Goal: Information Seeking & Learning: Check status

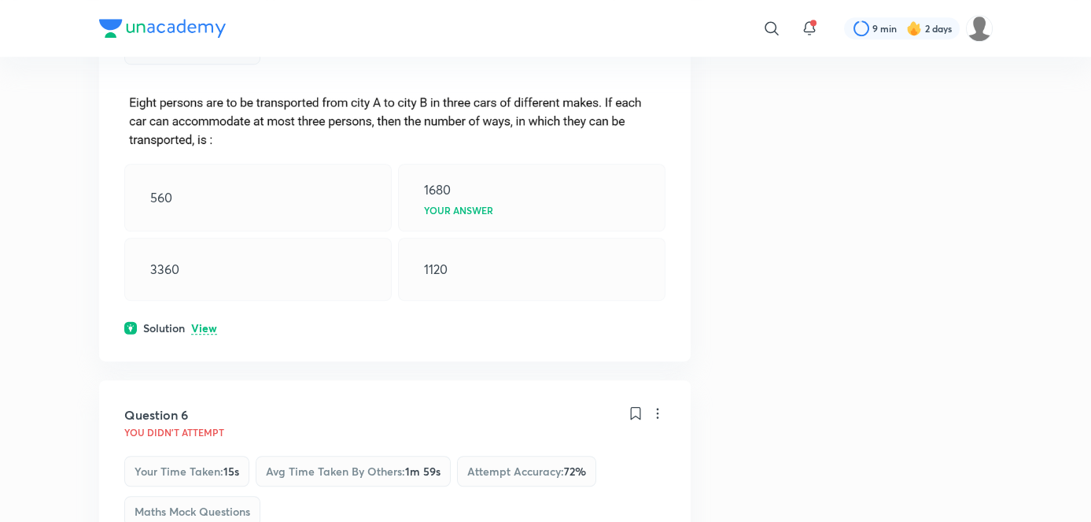
scroll to position [1279, 0]
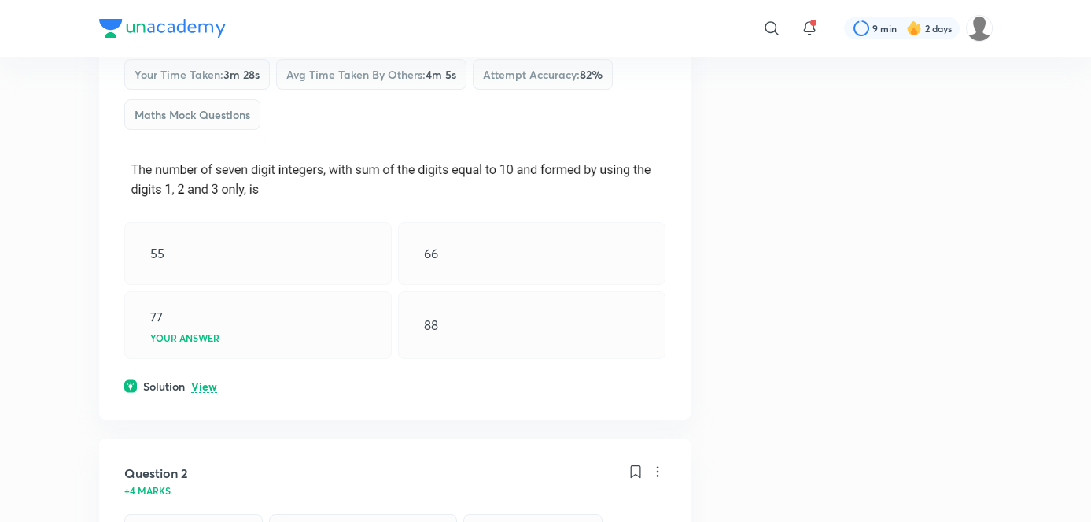
click at [105, 390] on div "Question 1 +4 marks Your time taken : 3m 28s Avg time taken by others : 4m 5s A…" at bounding box center [395, 201] width 592 height 436
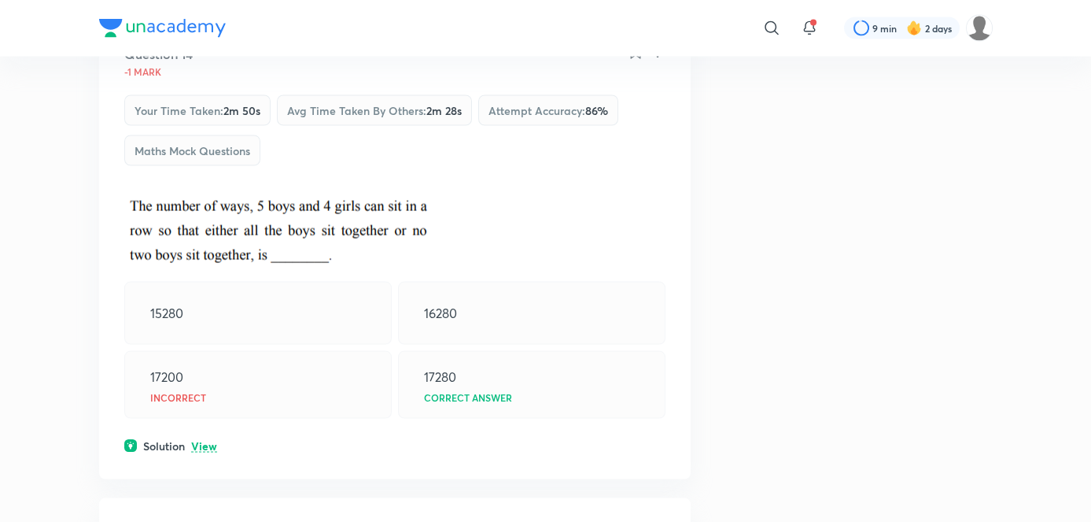
scroll to position [6166, 0]
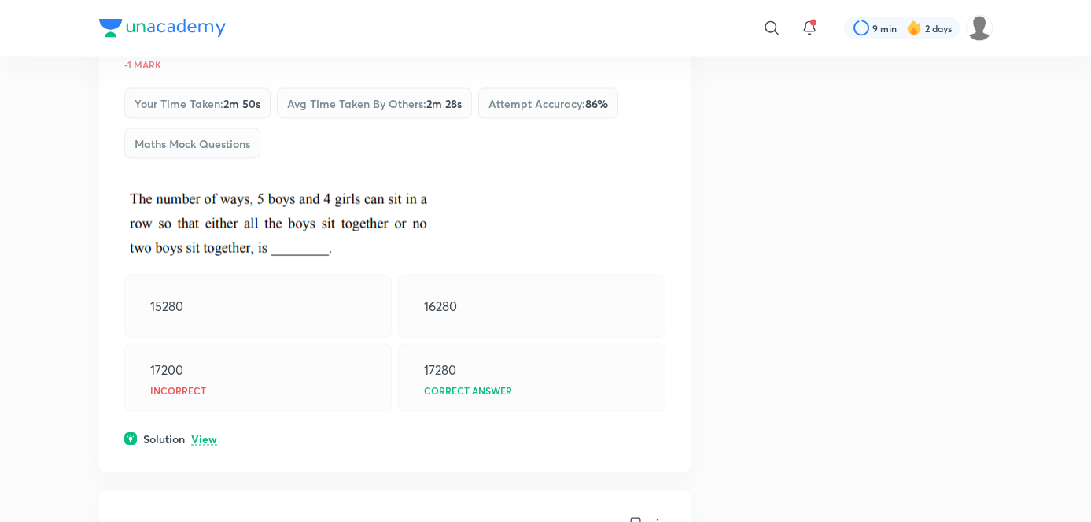
click at [308, 151] on div "Your time taken : 2m 50s Avg time taken by others : 2m 28s Attempt accuracy : 8…" at bounding box center [394, 128] width 541 height 80
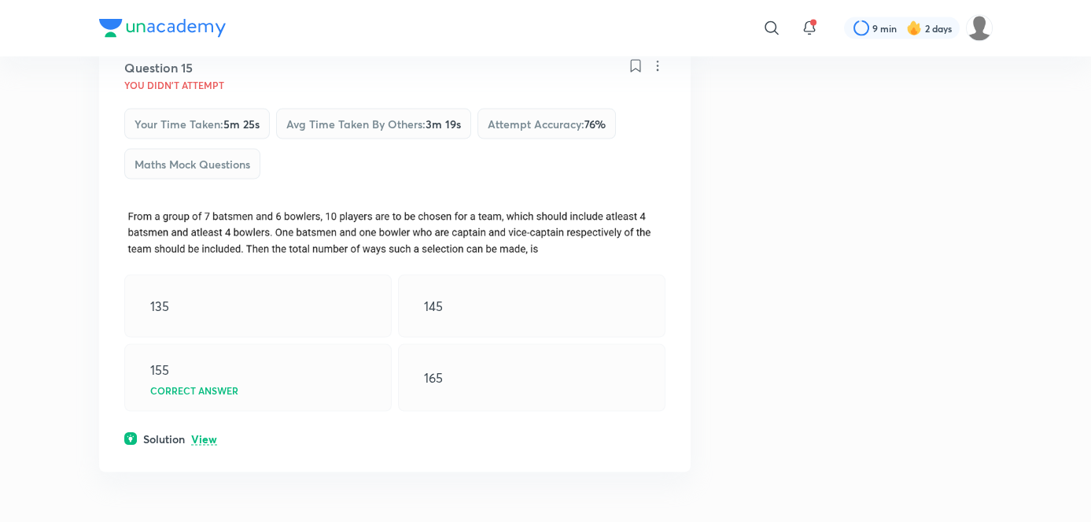
scroll to position [6623, 0]
click at [195, 434] on p "View" at bounding box center [204, 440] width 26 height 12
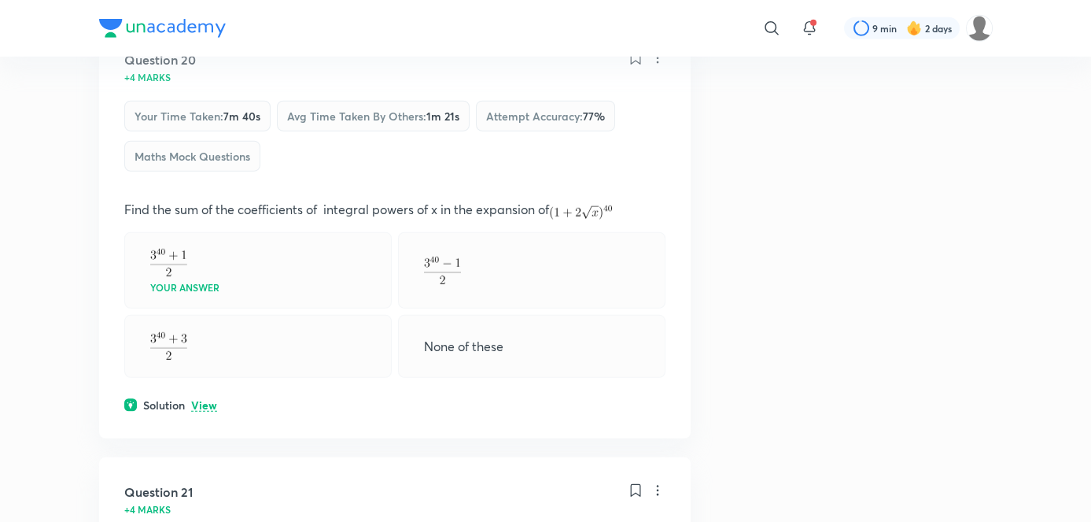
scroll to position [9146, 0]
click at [189, 401] on div "Solution View" at bounding box center [394, 404] width 541 height 17
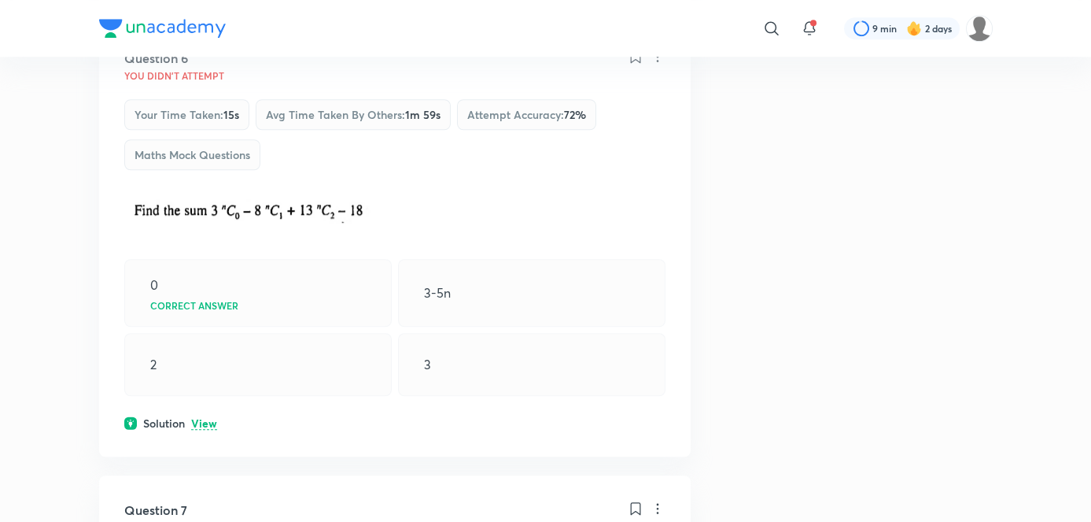
scroll to position [2545, 0]
click at [203, 418] on p "View" at bounding box center [204, 424] width 26 height 12
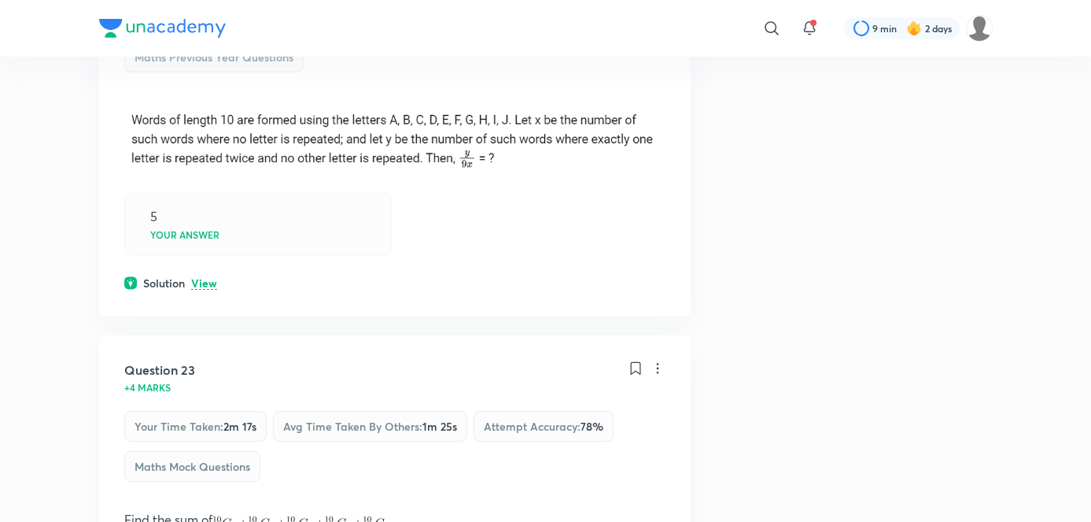
scroll to position [10843, 0]
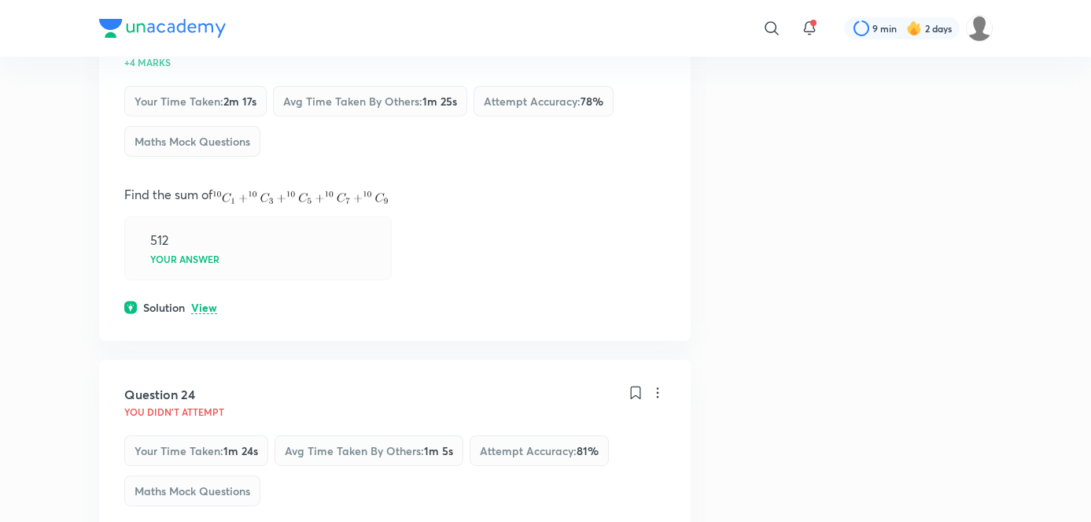
click at [189, 456] on div "Your time taken : 1m 24s Avg time taken by others : 1m 5s Attempt accuracy : 81…" at bounding box center [394, 475] width 541 height 80
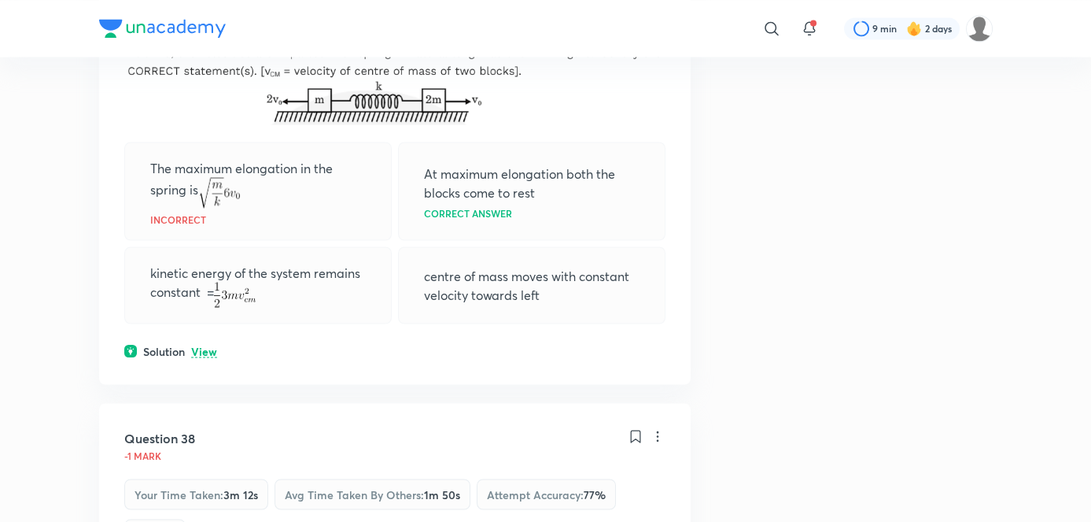
scroll to position [17897, 0]
click at [207, 356] on p "View" at bounding box center [204, 350] width 26 height 12
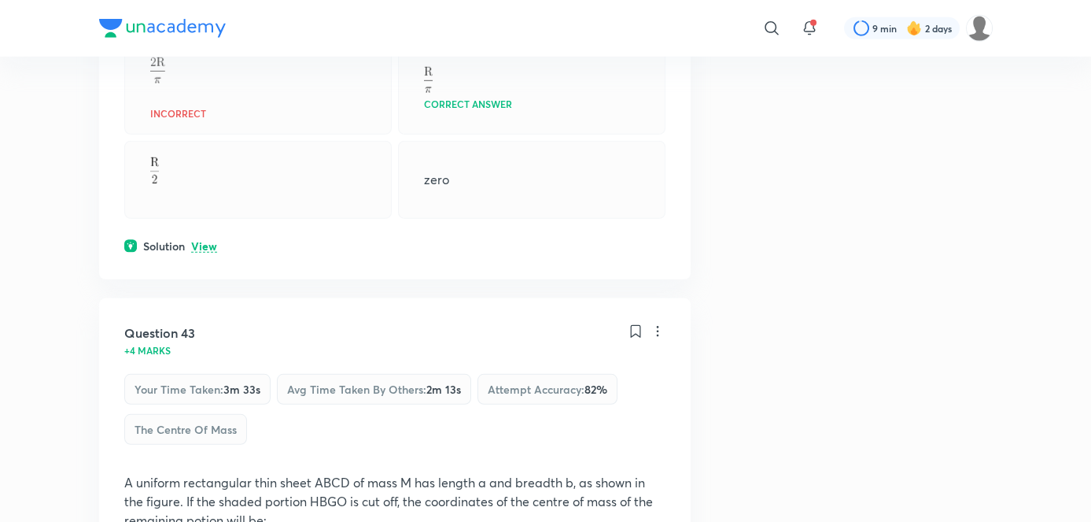
scroll to position [21118, 0]
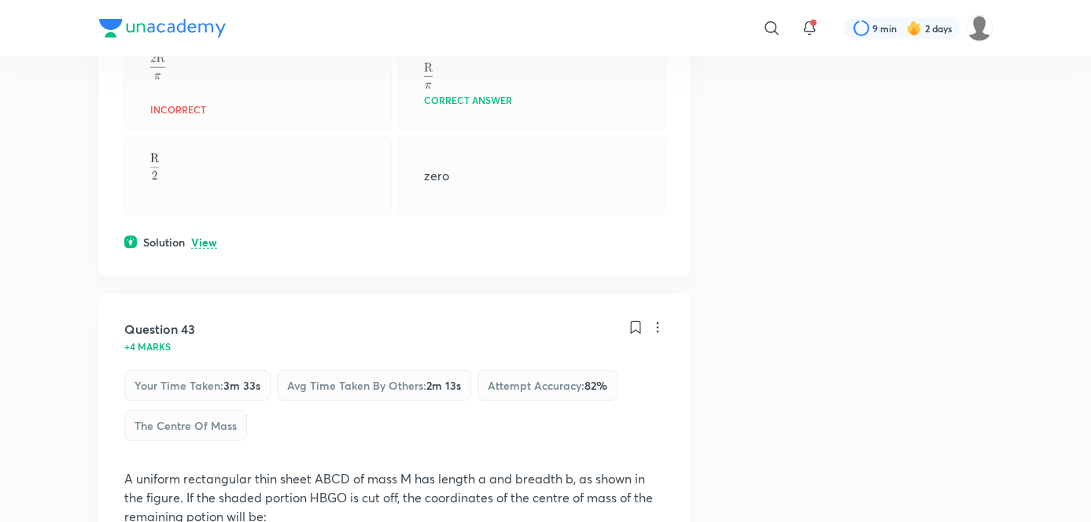
click at [209, 249] on p "View" at bounding box center [204, 243] width 26 height 12
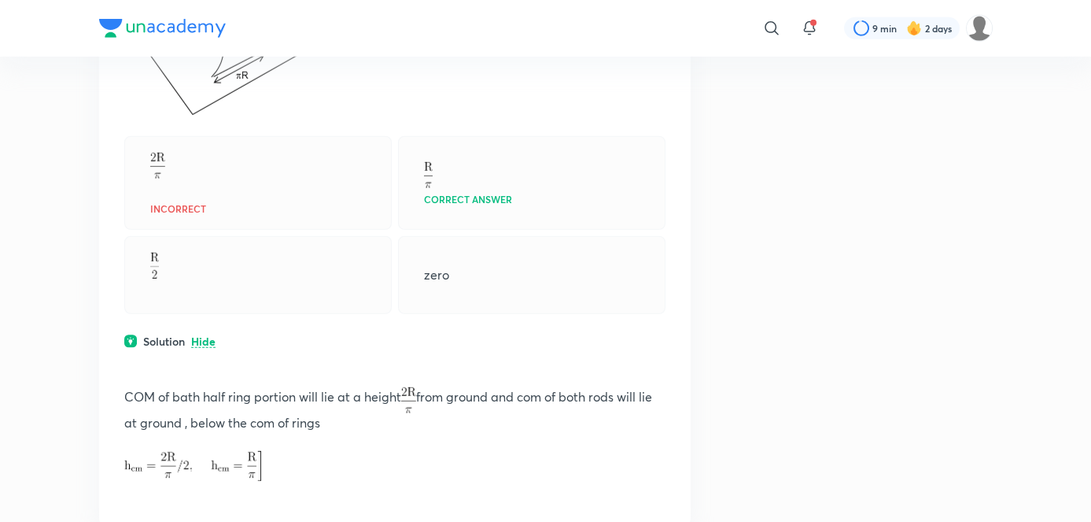
scroll to position [21017, 0]
click at [166, 316] on div at bounding box center [258, 277] width 268 height 78
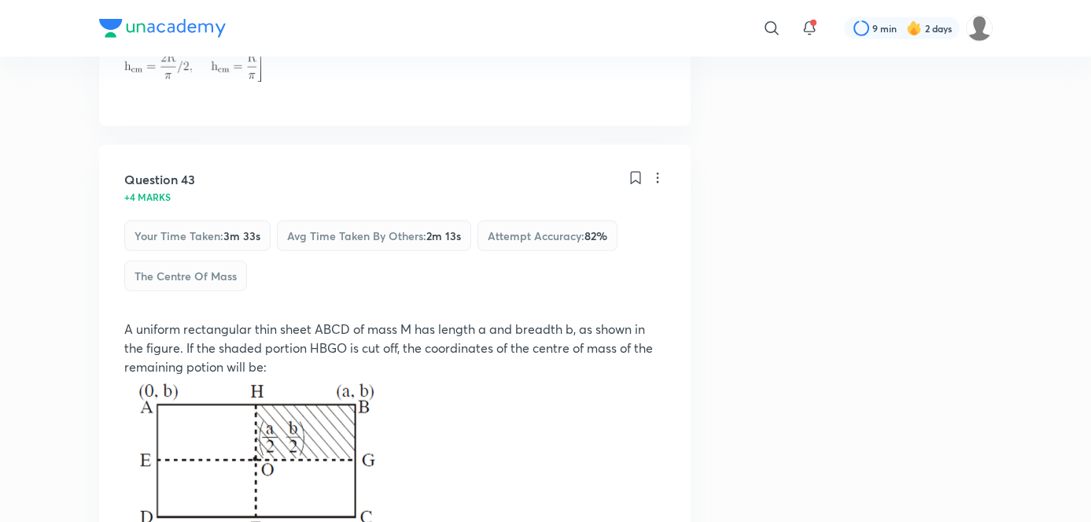
scroll to position [21432, 0]
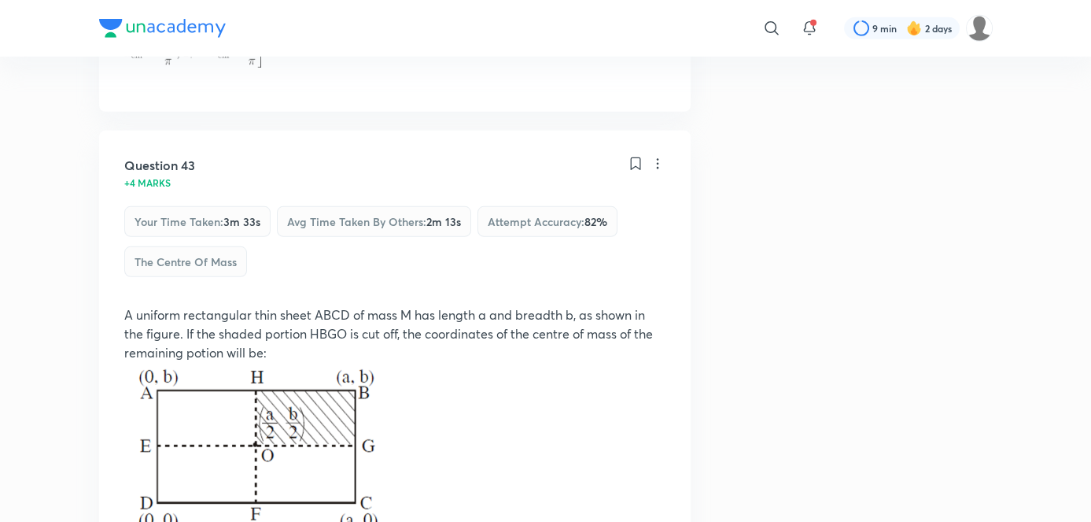
drag, startPoint x: 166, startPoint y: 327, endPoint x: 135, endPoint y: 349, distance: 37.3
click at [135, 68] on img at bounding box center [193, 53] width 138 height 30
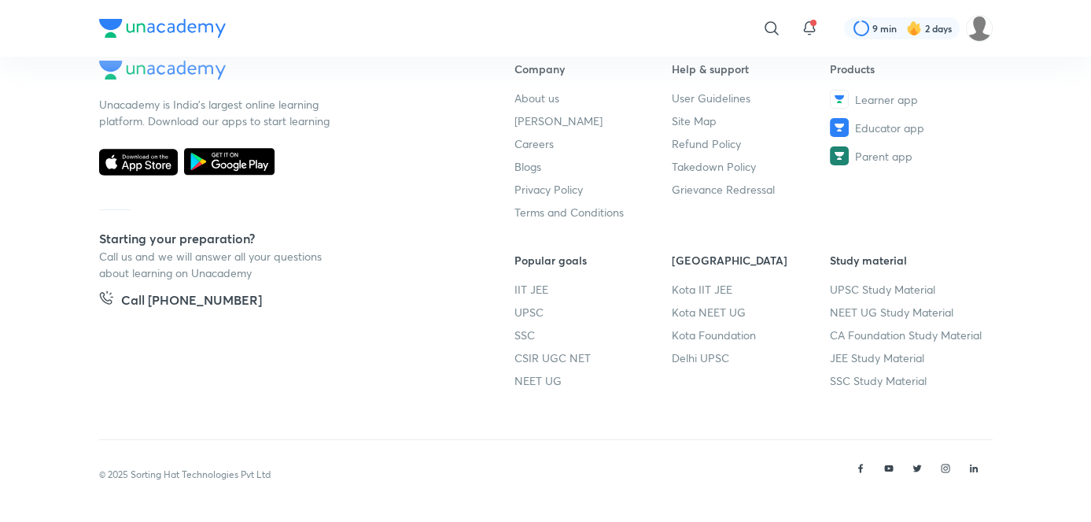
scroll to position [23329, 0]
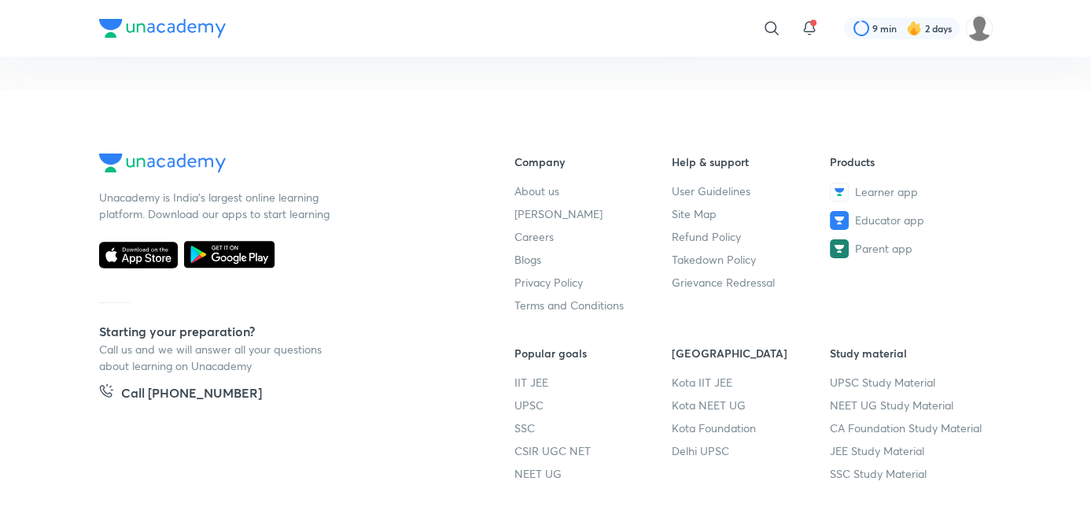
scroll to position [23274, 0]
drag, startPoint x: 291, startPoint y: 297, endPoint x: 249, endPoint y: 345, distance: 63.0
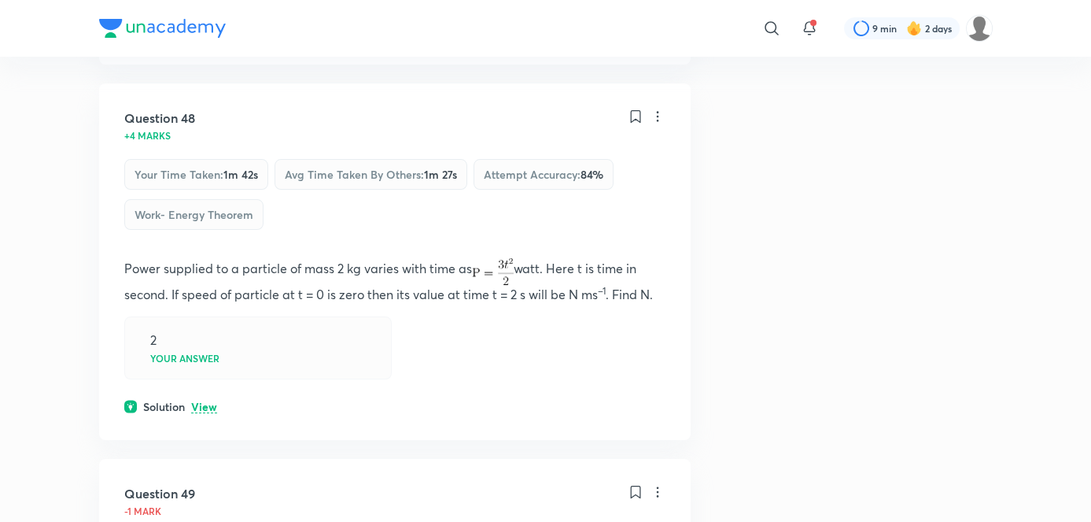
scroll to position [24269, 0]
click at [210, 39] on p "View" at bounding box center [204, 34] width 26 height 12
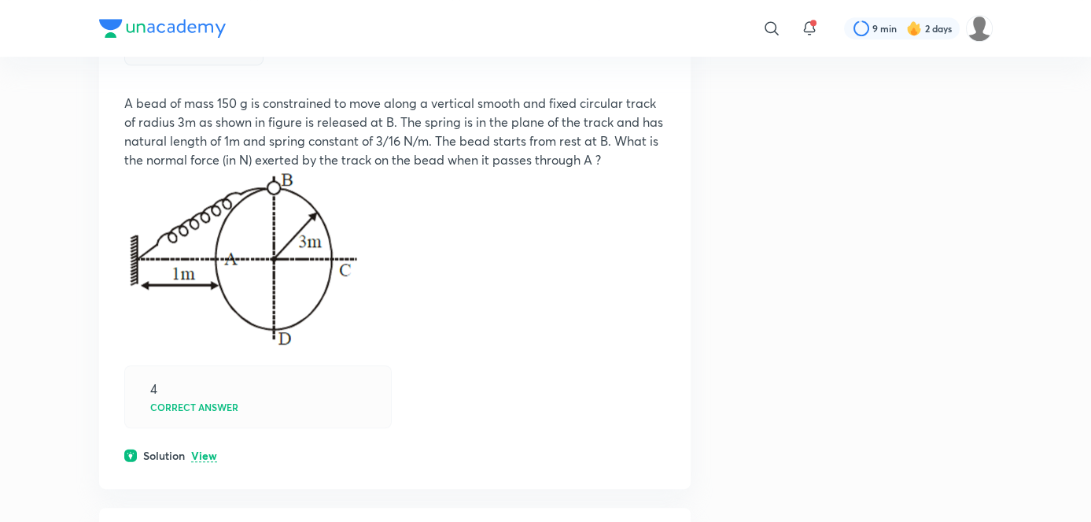
scroll to position [25532, 0]
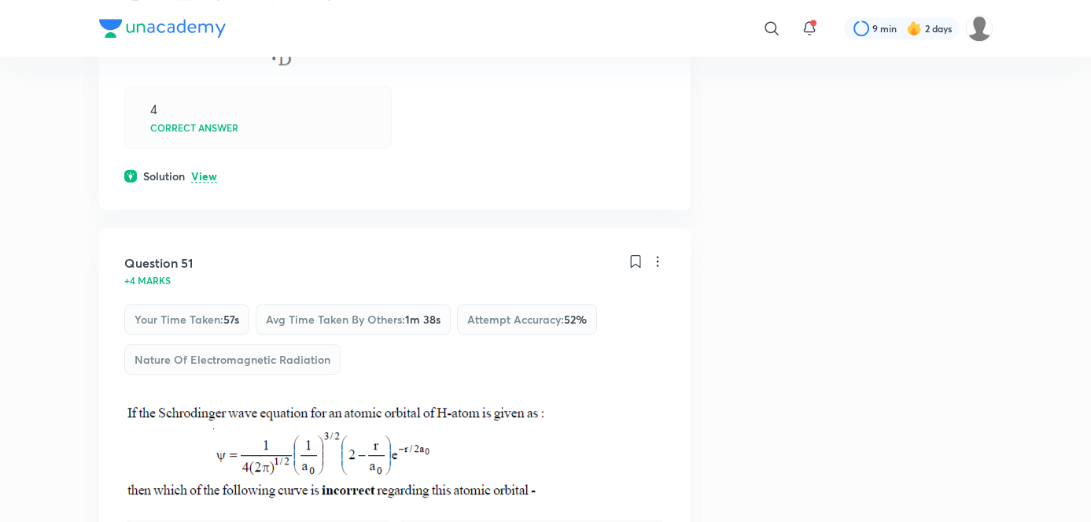
scroll to position [26061, 0]
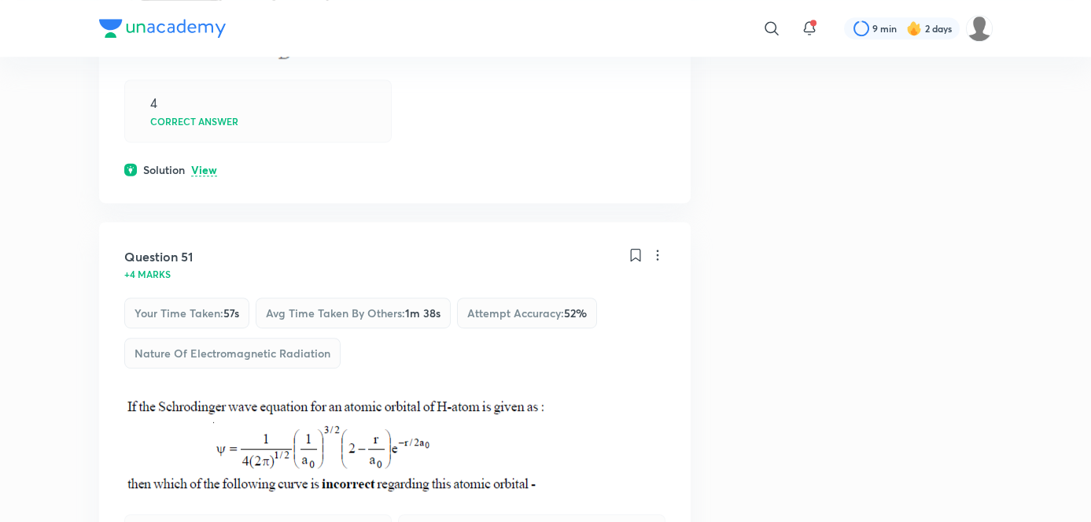
click at [199, 176] on p "View" at bounding box center [204, 170] width 26 height 12
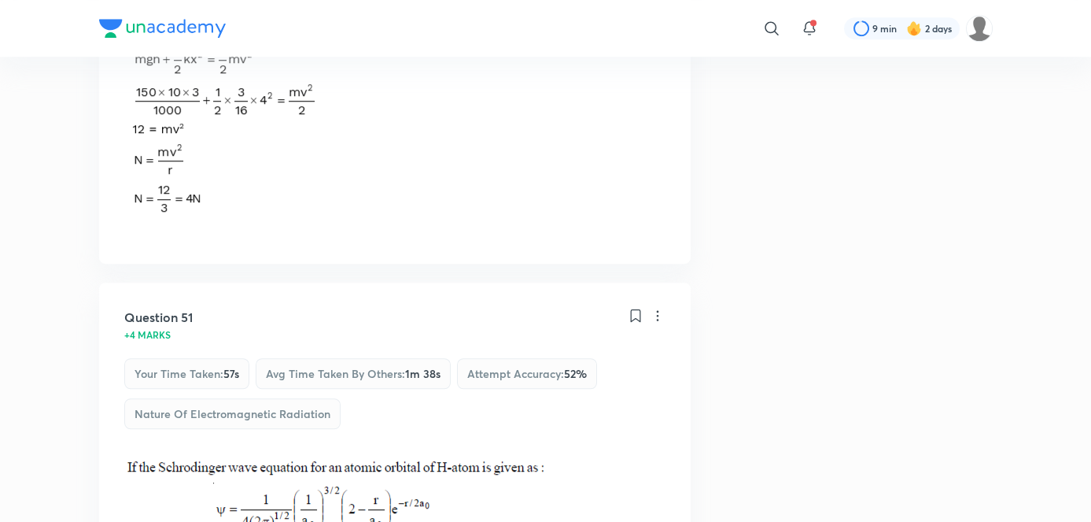
scroll to position [26220, 0]
click at [205, 18] on p "Hide" at bounding box center [203, 12] width 24 height 12
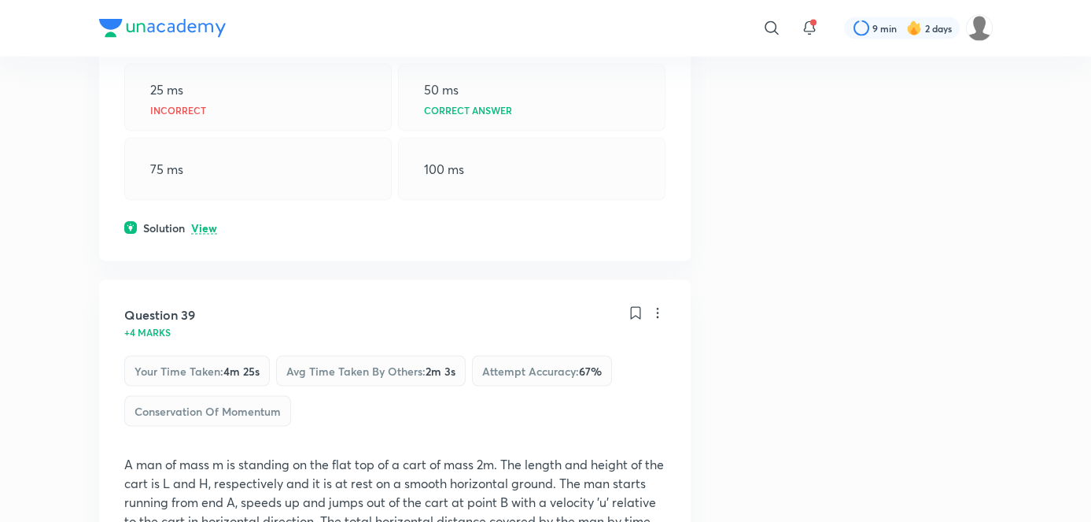
scroll to position [18720, 0]
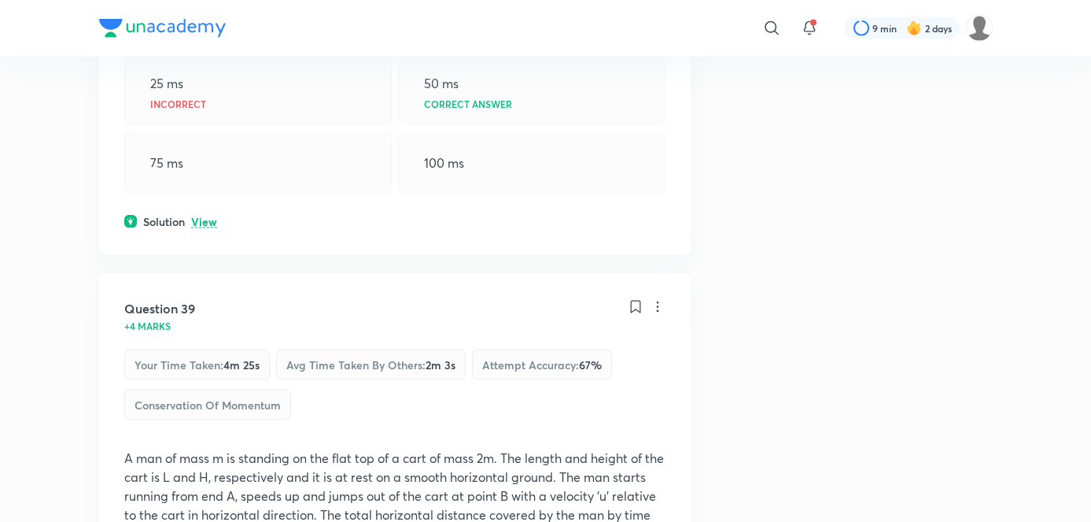
click at [210, 228] on p "View" at bounding box center [204, 222] width 26 height 12
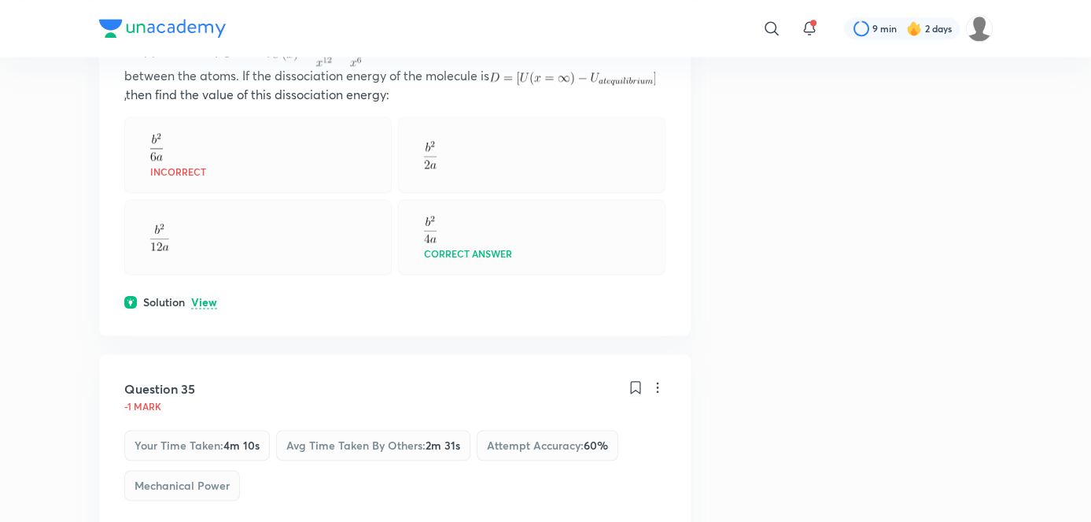
scroll to position [16469, 0]
click at [202, 308] on p "View" at bounding box center [204, 302] width 26 height 12
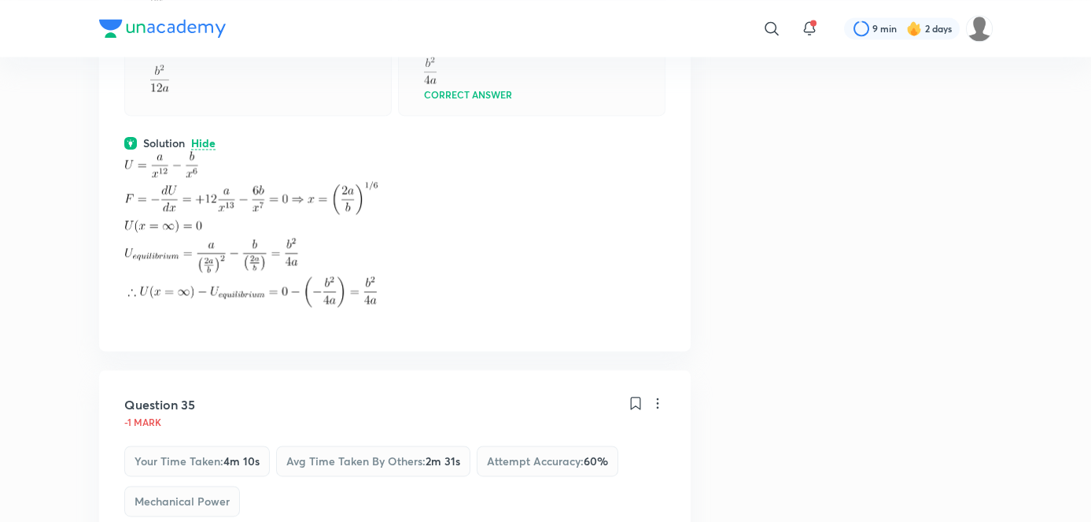
scroll to position [16629, 0]
click at [209, 305] on img at bounding box center [251, 228] width 254 height 156
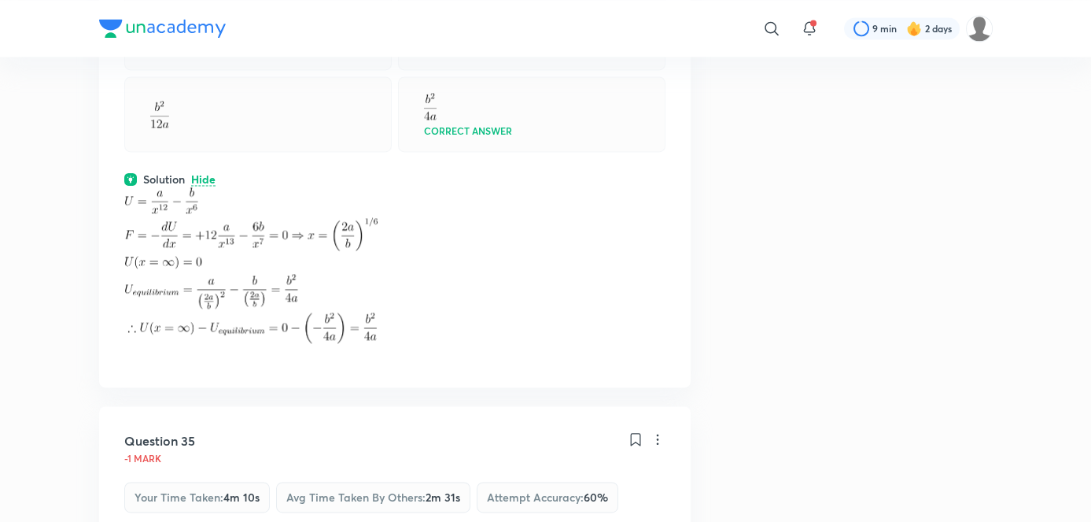
scroll to position [16586, 0]
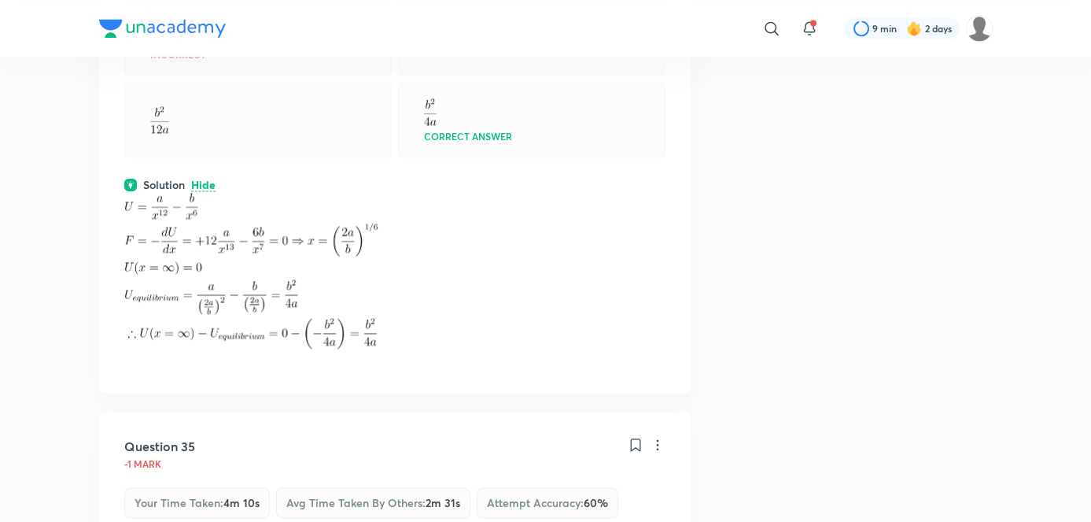
drag, startPoint x: 308, startPoint y: 332, endPoint x: 228, endPoint y: 310, distance: 83.2
click at [228, 310] on img at bounding box center [251, 271] width 254 height 156
click at [243, 337] on img at bounding box center [251, 271] width 254 height 156
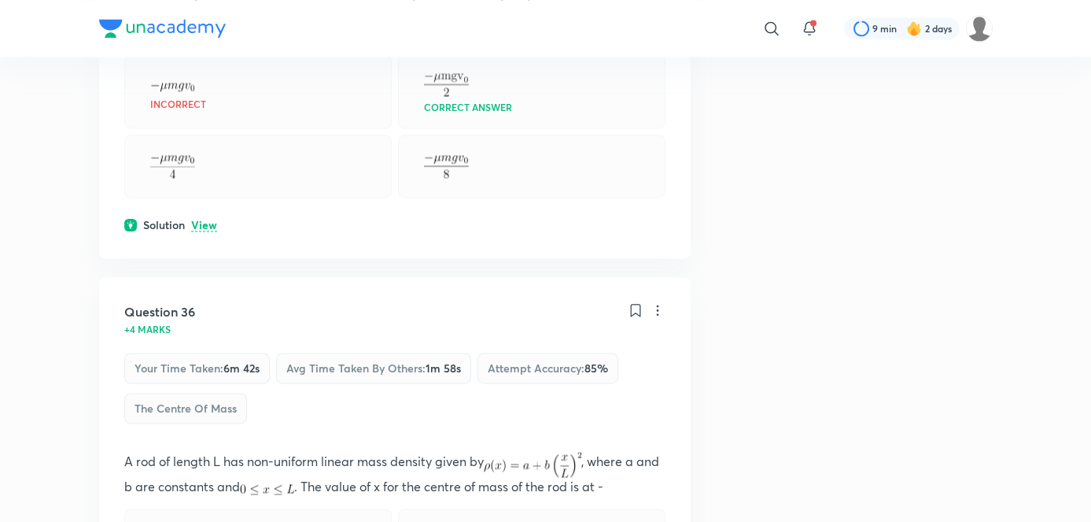
scroll to position [17170, 0]
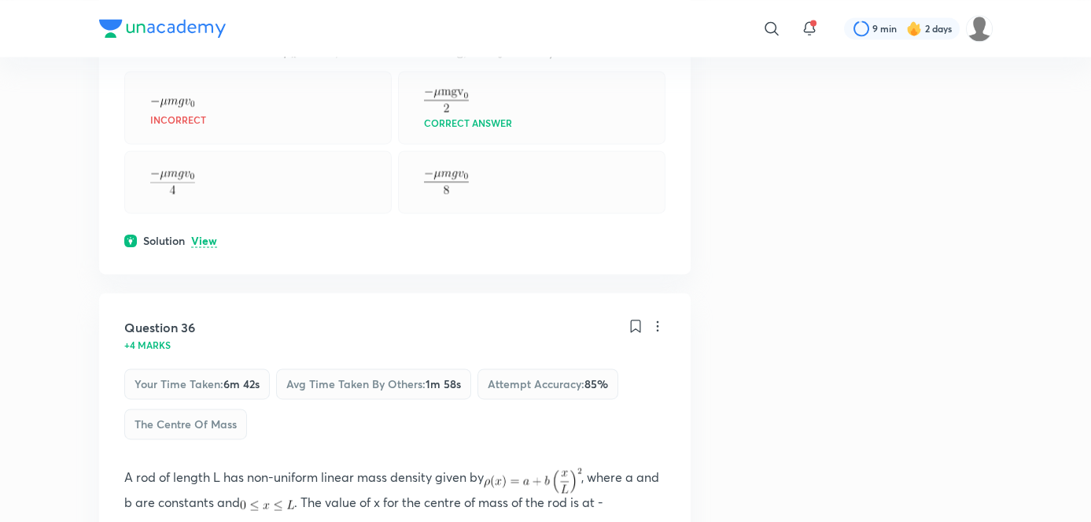
click at [205, 247] on p "View" at bounding box center [204, 241] width 26 height 12
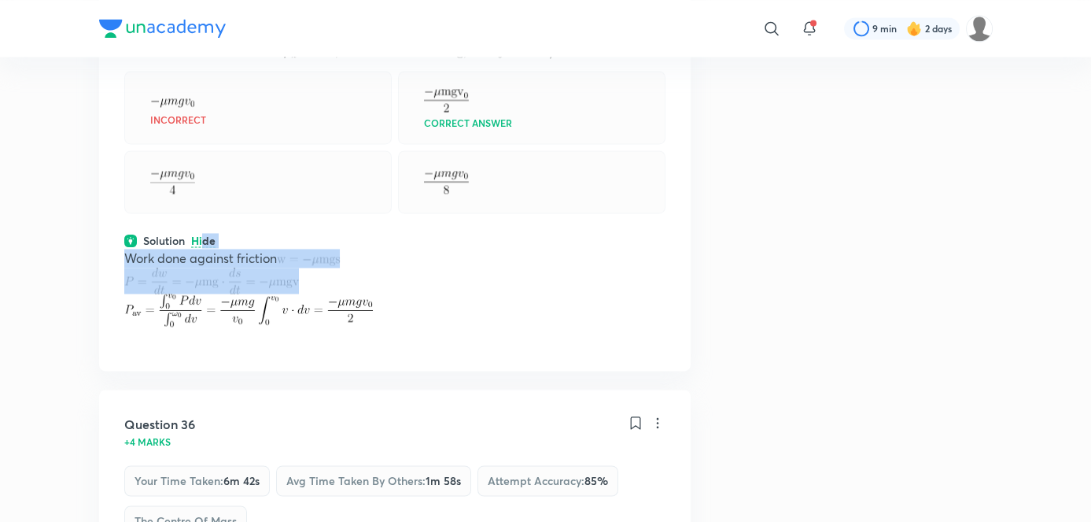
drag, startPoint x: 205, startPoint y: 327, endPoint x: 201, endPoint y: 378, distance: 50.6
click at [201, 371] on div "Question 35 -1 mark Your time taken : 4m 10s Avg time taken by others : 2m 31s …" at bounding box center [395, 99] width 592 height 544
click at [201, 294] on img at bounding box center [211, 281] width 175 height 26
click at [249, 294] on img at bounding box center [211, 281] width 175 height 26
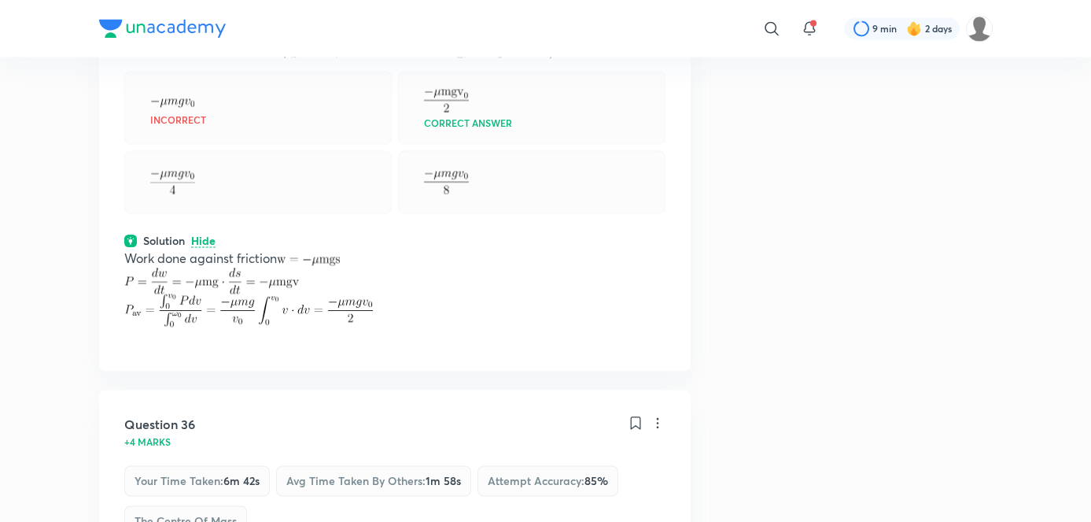
click at [315, 294] on p at bounding box center [394, 281] width 541 height 26
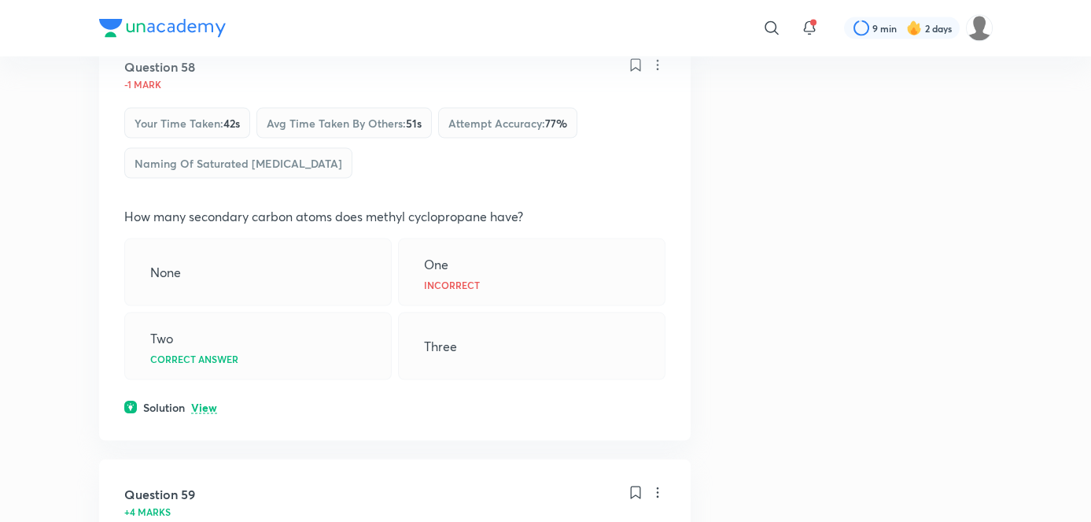
scroll to position [30398, 0]
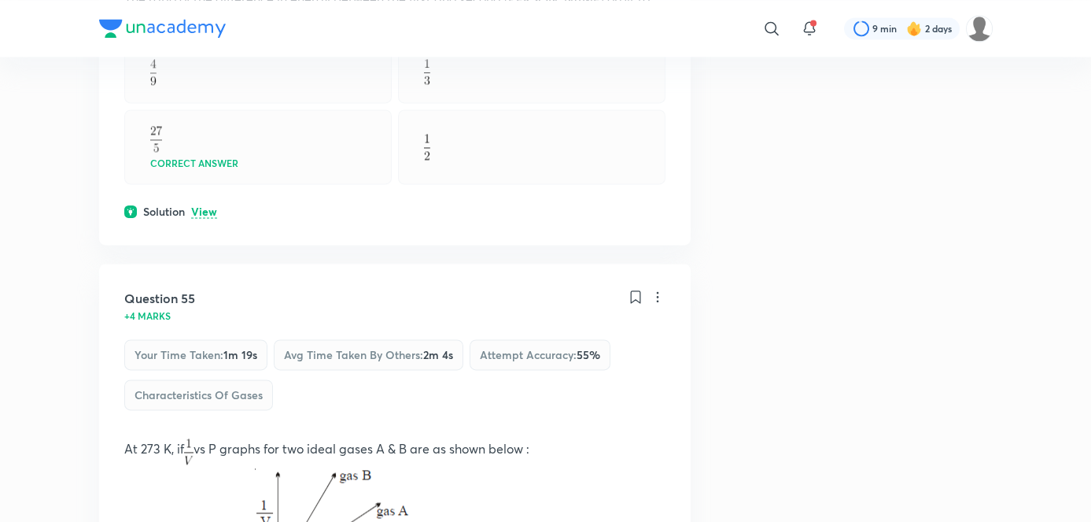
scroll to position [28553, 0]
click at [201, 217] on p "View" at bounding box center [204, 211] width 26 height 12
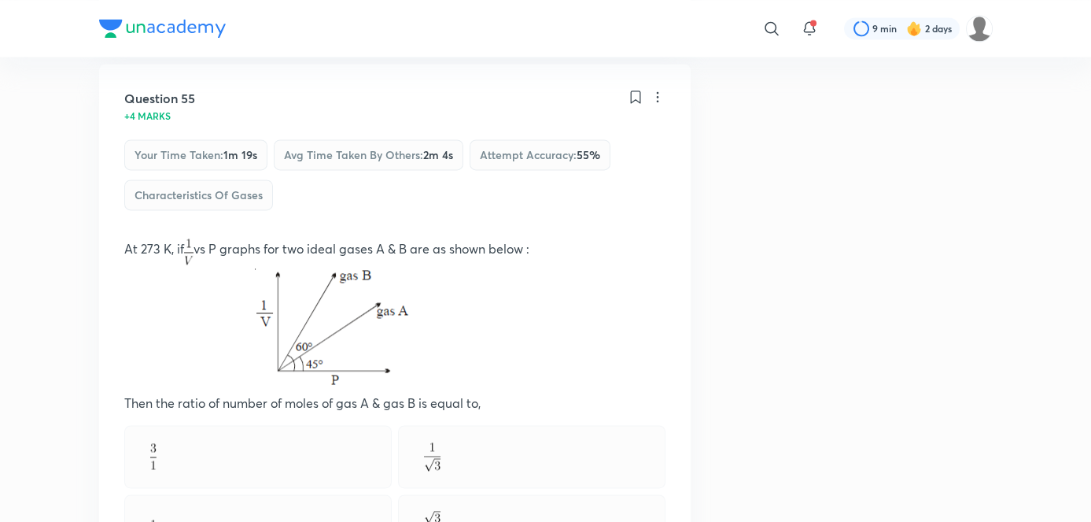
scroll to position [28910, 0]
click at [316, 364] on div "Question 55 +4 marks Your time taken : 1m 19s Avg time taken by others : 2m 4s …" at bounding box center [395, 348] width 592 height 567
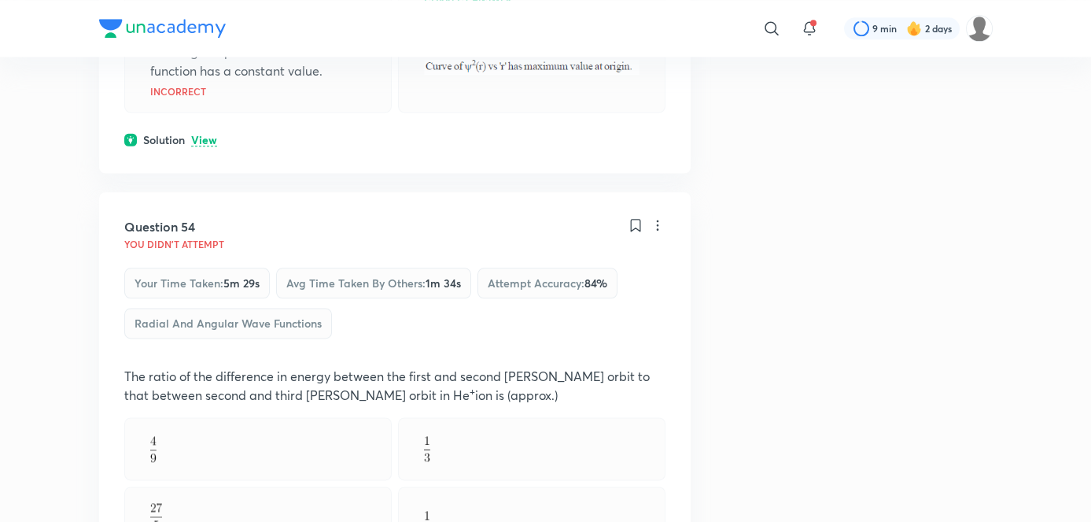
scroll to position [28184, 0]
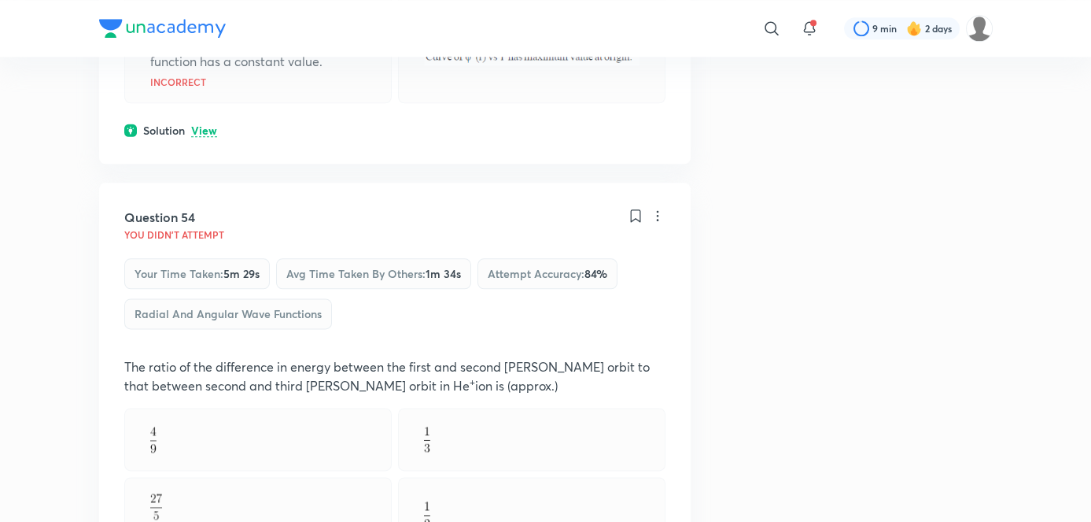
click at [197, 137] on p "View" at bounding box center [204, 131] width 26 height 12
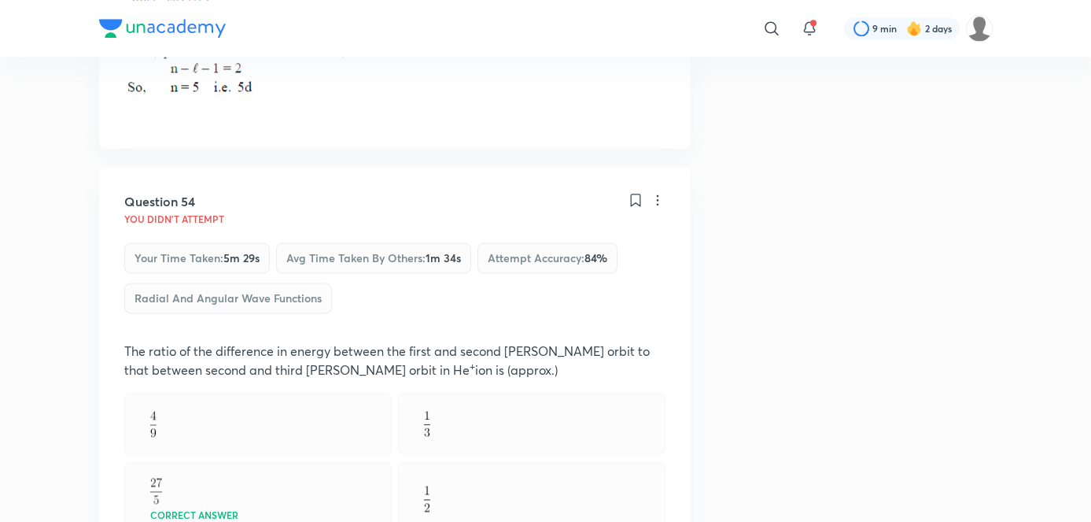
scroll to position [28357, 0]
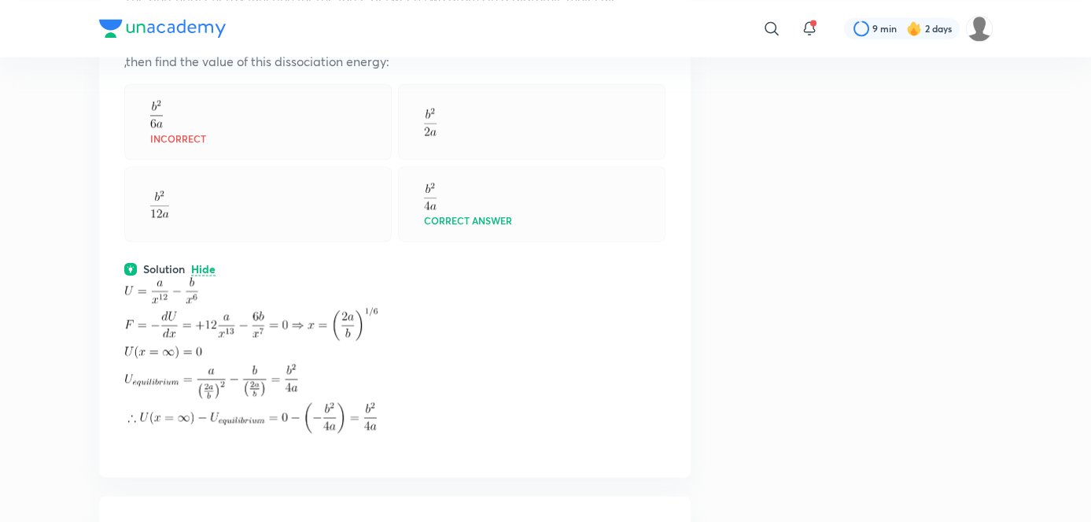
scroll to position [16444, 0]
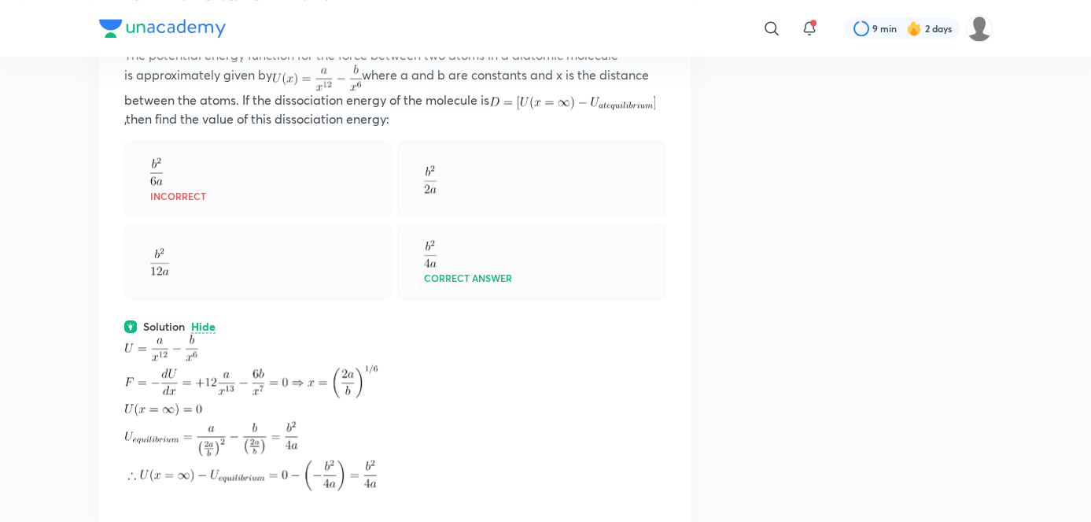
drag, startPoint x: 885, startPoint y: 279, endPoint x: 277, endPoint y: 317, distance: 609.4
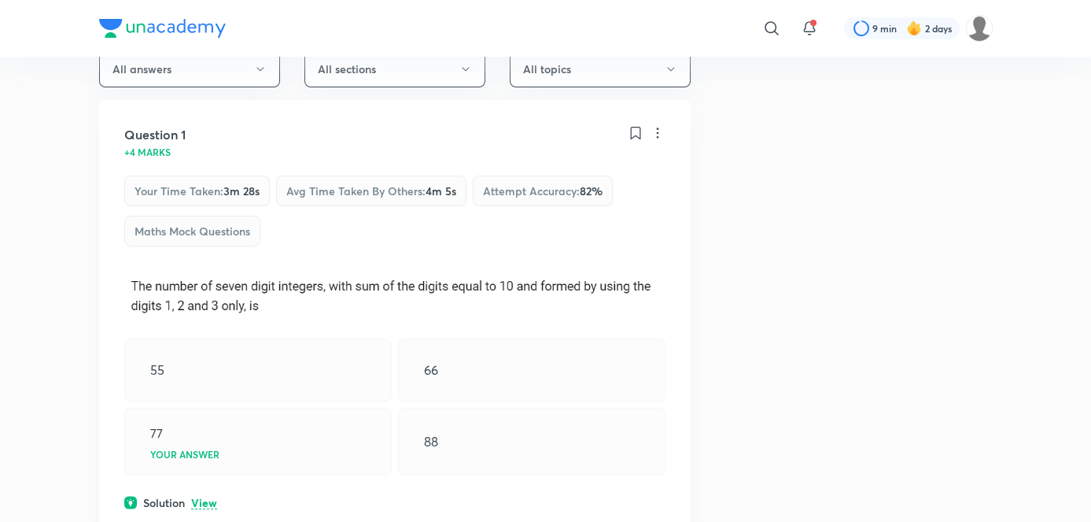
scroll to position [0, 0]
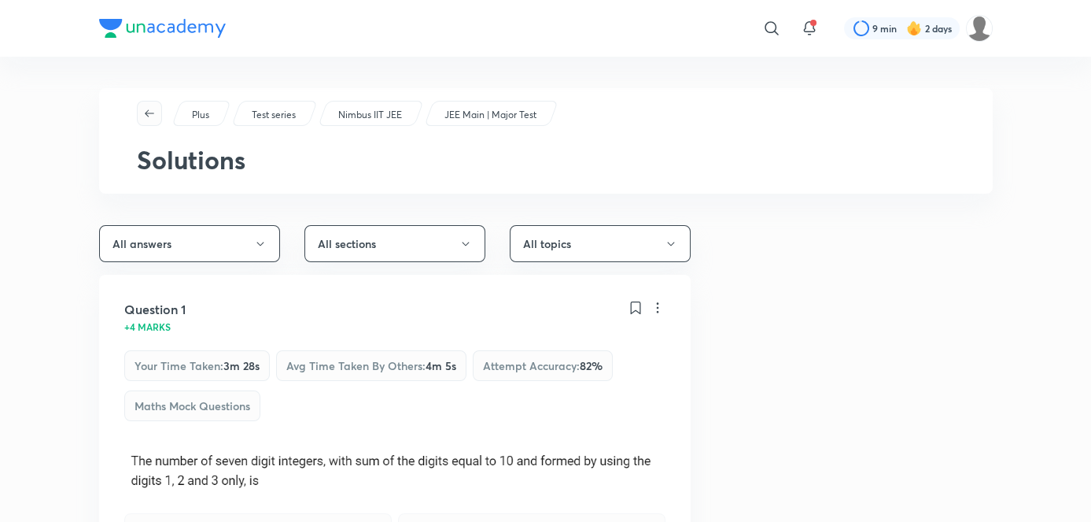
click at [142, 116] on span "button" at bounding box center [150, 113] width 24 height 13
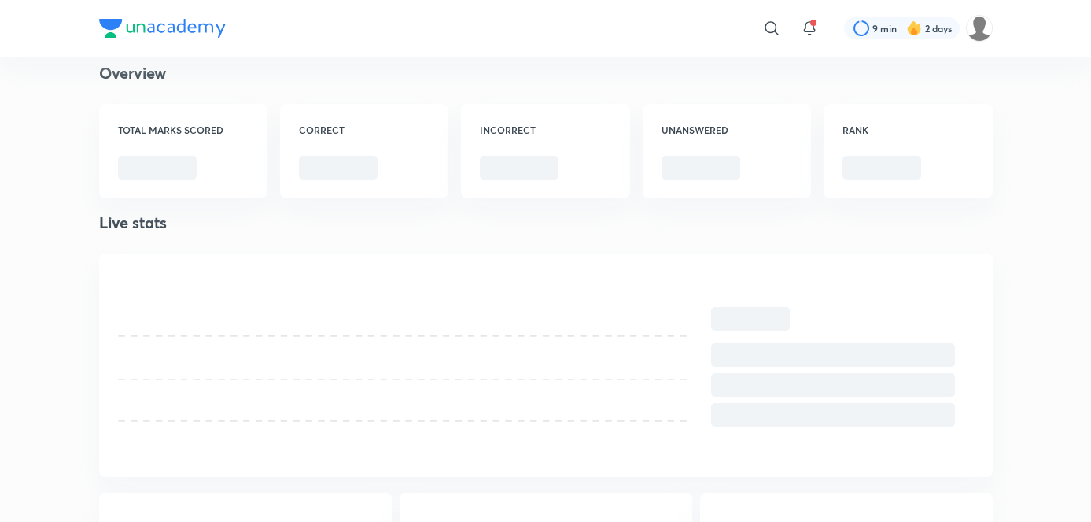
scroll to position [338, 0]
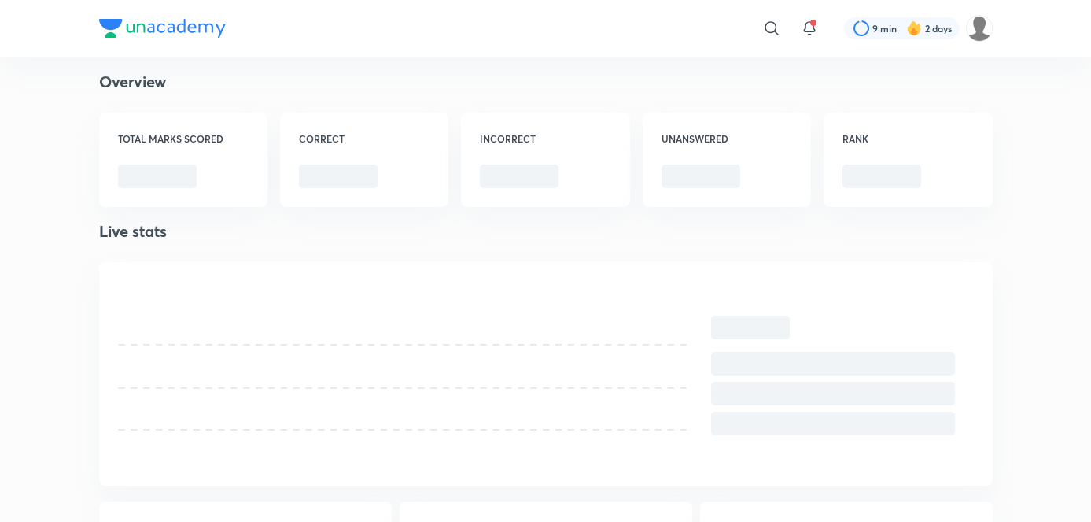
click at [330, 349] on icon at bounding box center [405, 367] width 574 height 173
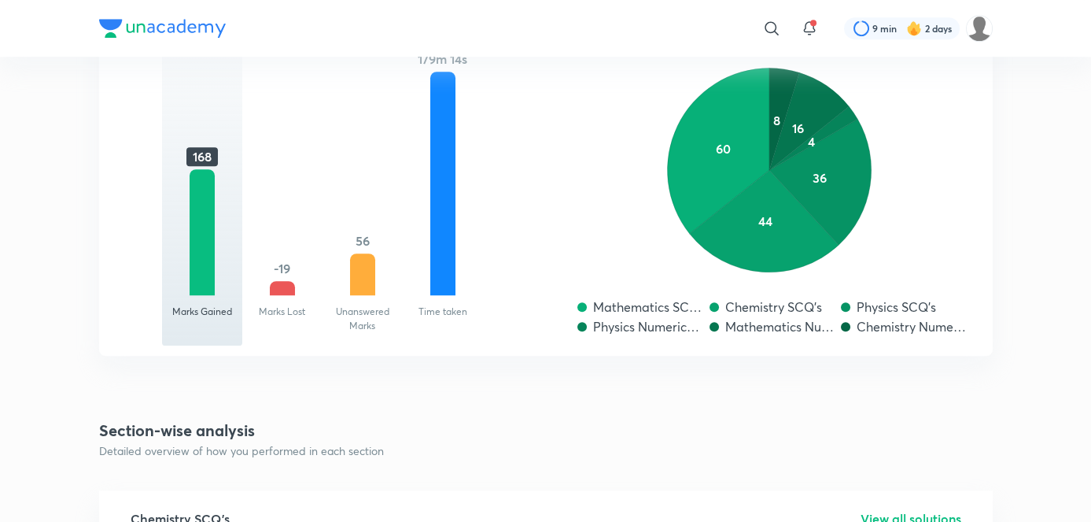
scroll to position [1739, 0]
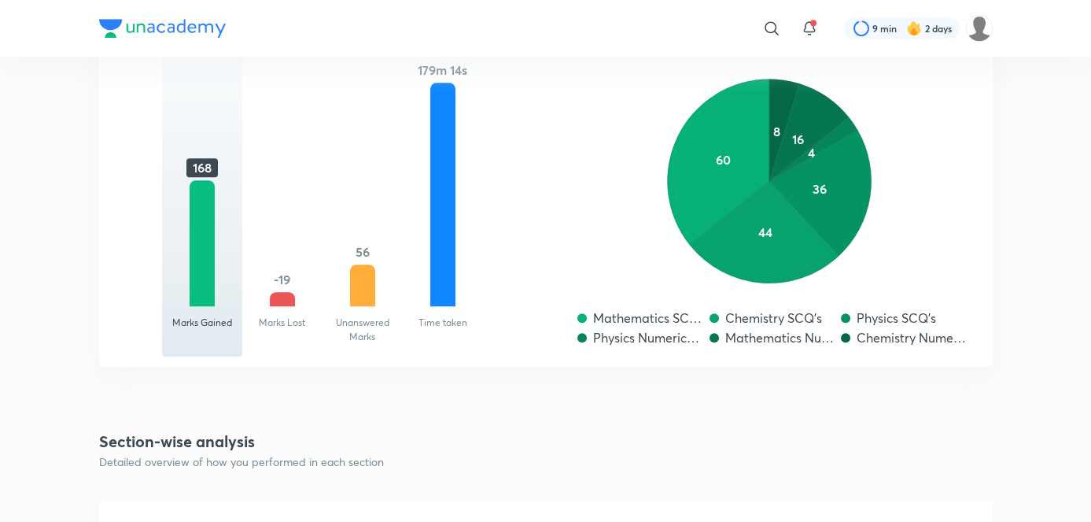
click at [706, 279] on icon "60 44 36 4 16 8" at bounding box center [769, 205] width 397 height 302
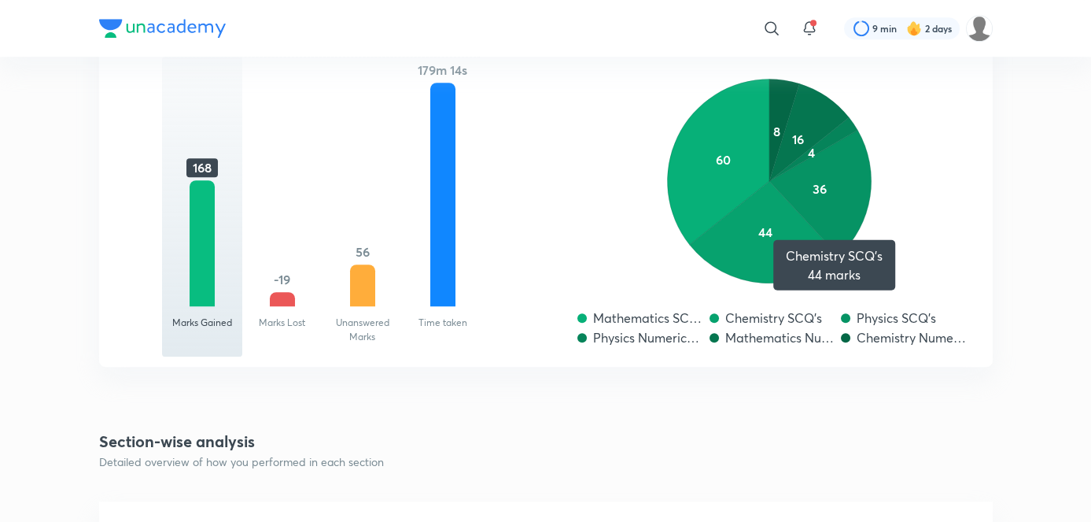
click at [732, 254] on icon at bounding box center [763, 232] width 149 height 102
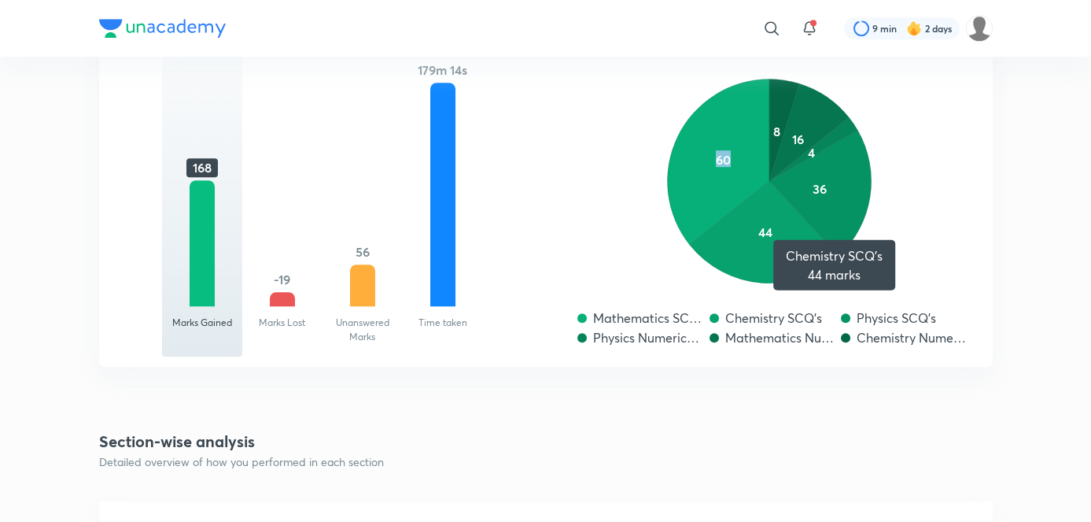
click at [732, 254] on icon at bounding box center [763, 232] width 149 height 102
drag, startPoint x: 732, startPoint y: 254, endPoint x: 654, endPoint y: 310, distance: 95.9
click at [654, 310] on div "60 44 36 4 16 8 Mathematics SCQ's Chemistry SCQ's Physics SCQ's Physics Numeric…" at bounding box center [769, 205] width 397 height 302
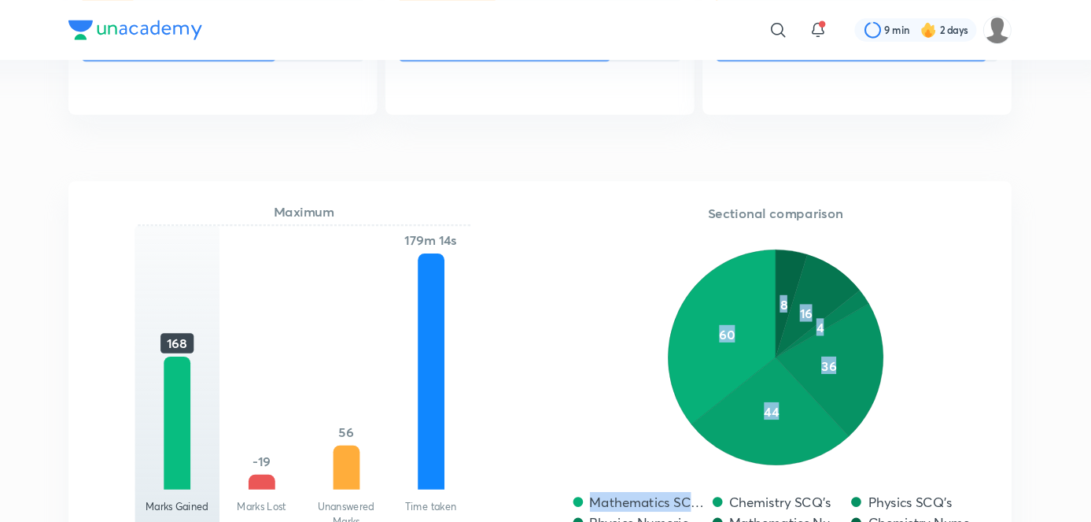
scroll to position [1567, 0]
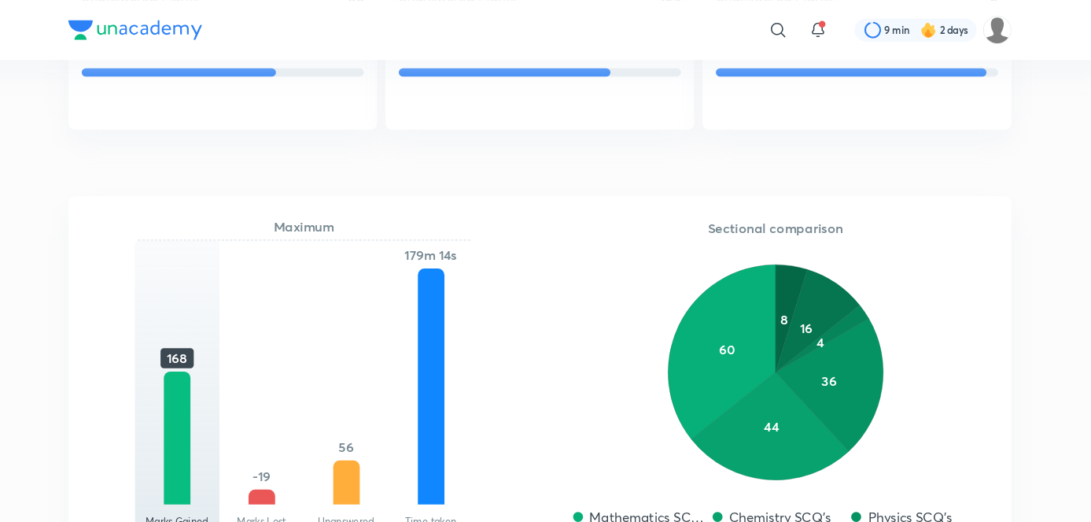
click at [763, 212] on h5 "Sectional comparison" at bounding box center [769, 215] width 397 height 19
click at [613, 270] on icon "60 44 36 4 16 8" at bounding box center [769, 376] width 397 height 302
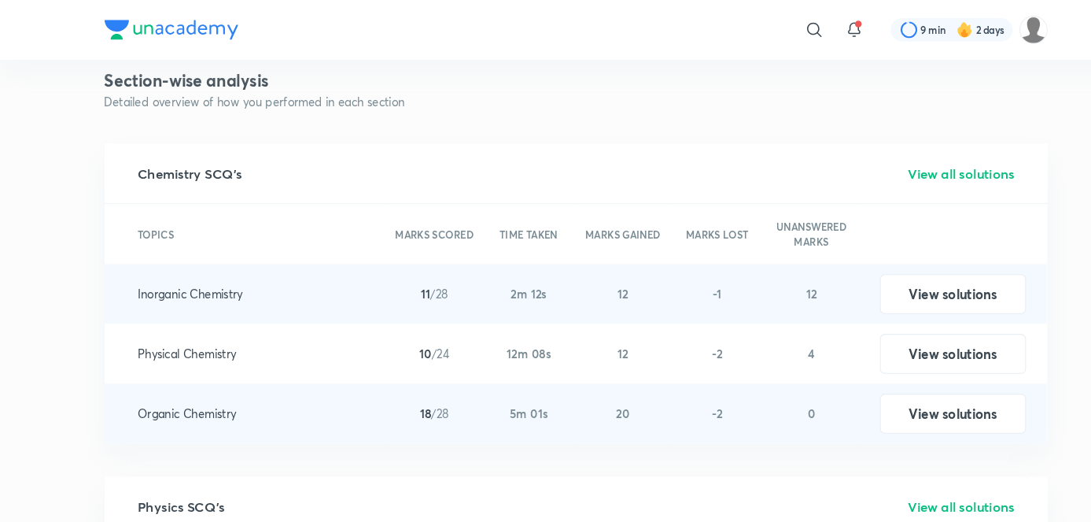
scroll to position [2082, 0]
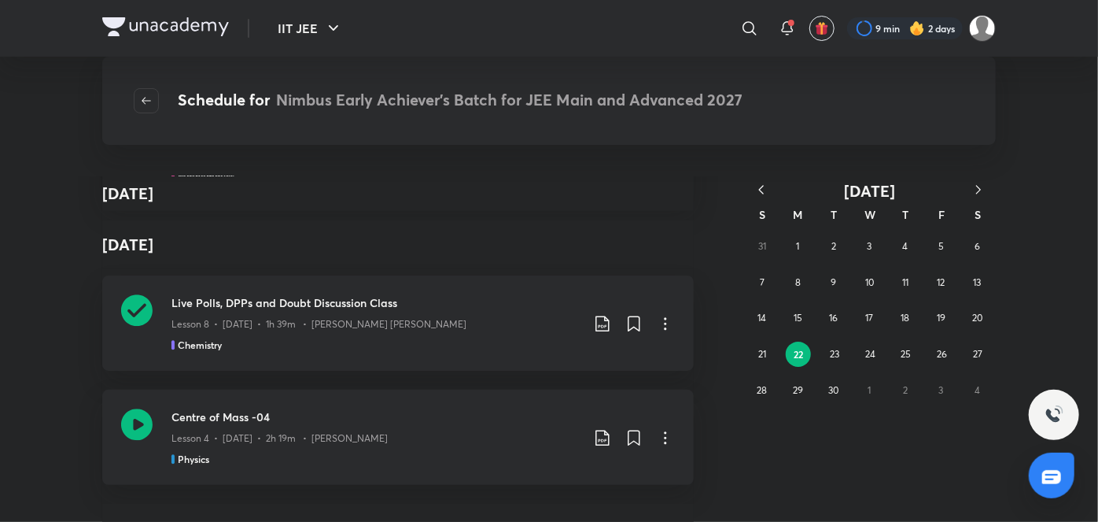
scroll to position [20083, 0]
